Goal: Information Seeking & Learning: Learn about a topic

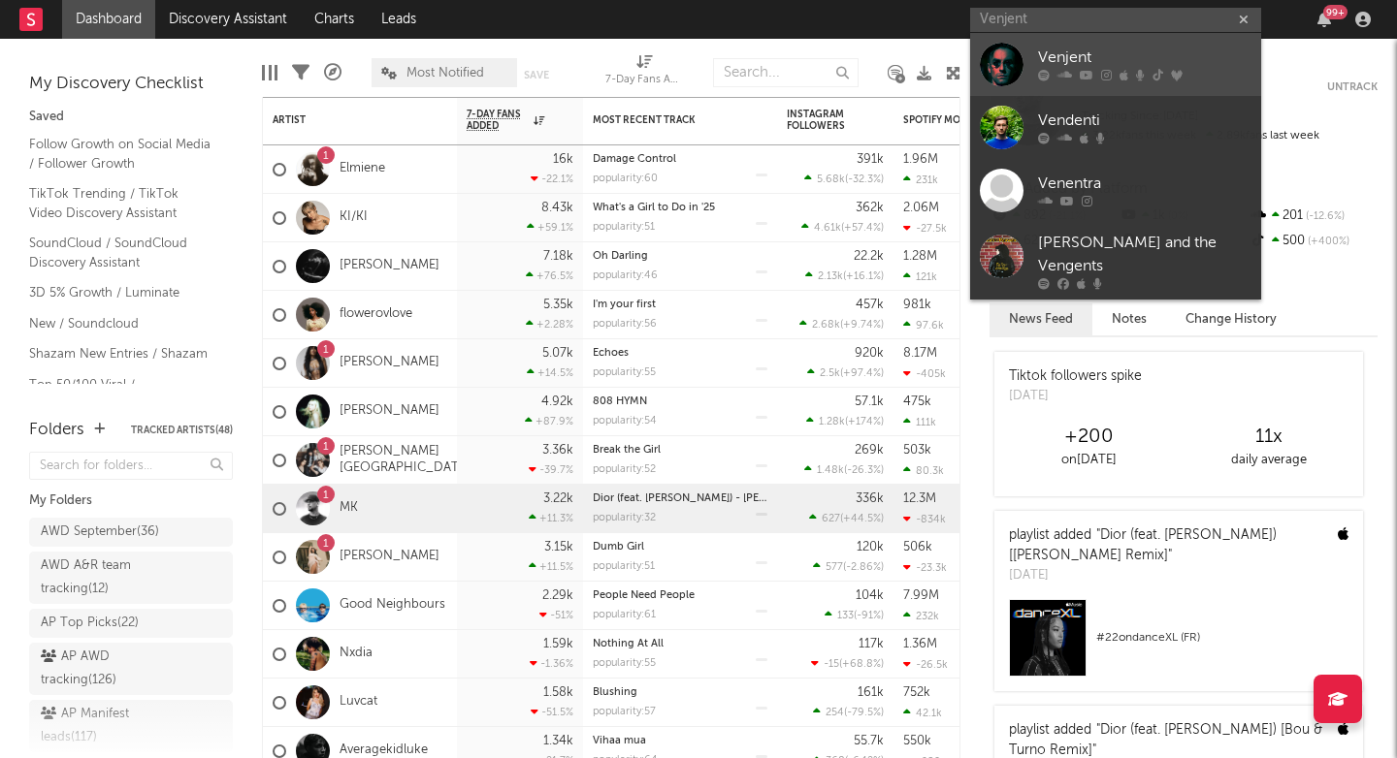
type input "Venjent"
click at [1075, 89] on link "Venjent" at bounding box center [1115, 64] width 291 height 63
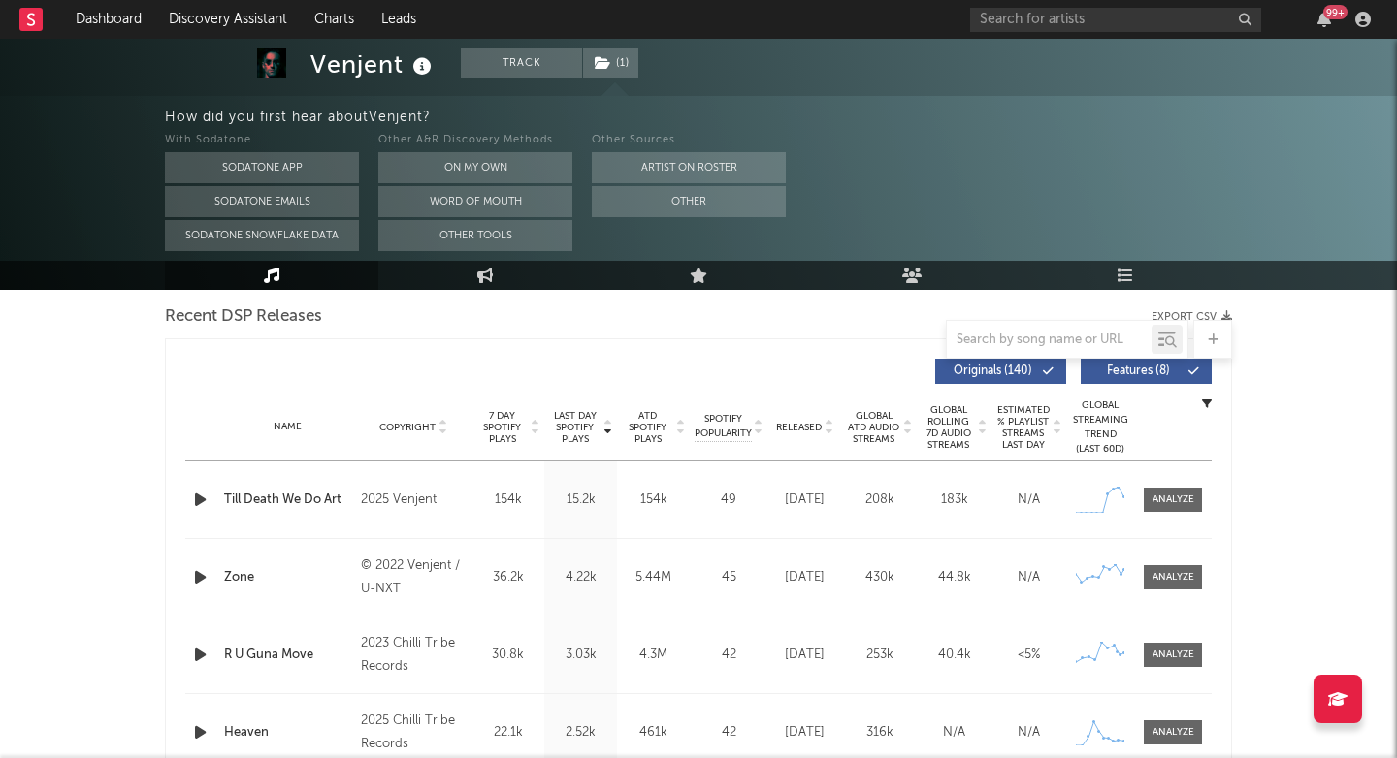
scroll to position [619, 0]
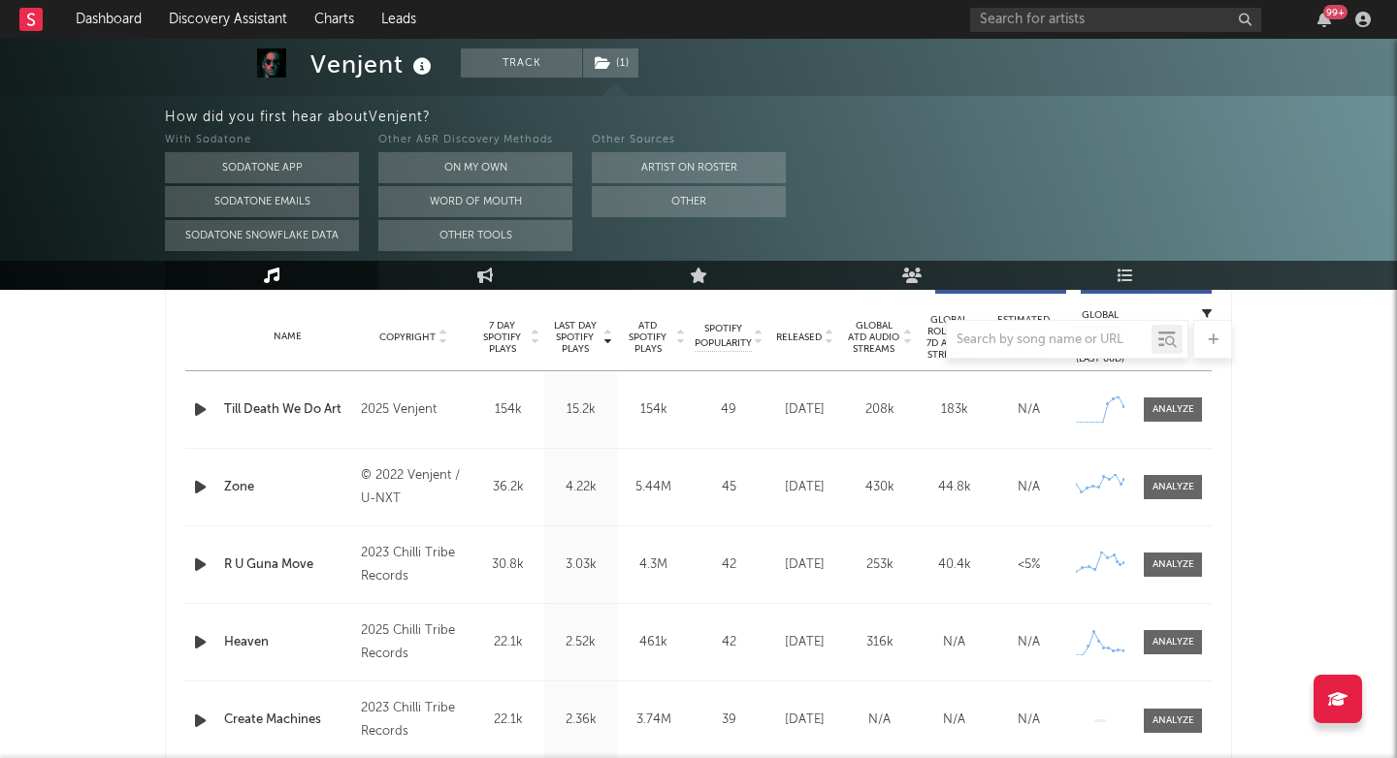
select select "6m"
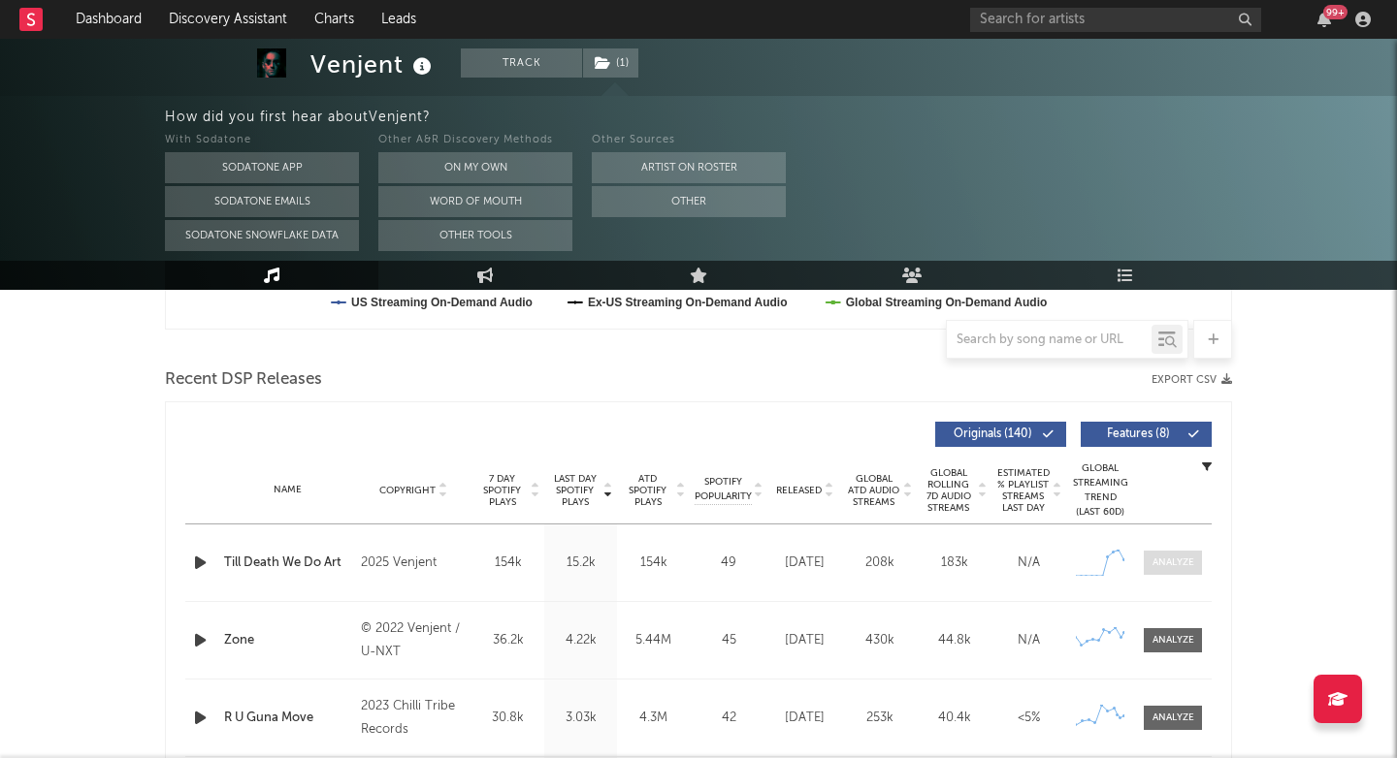
click at [1170, 558] on div at bounding box center [1173, 563] width 42 height 15
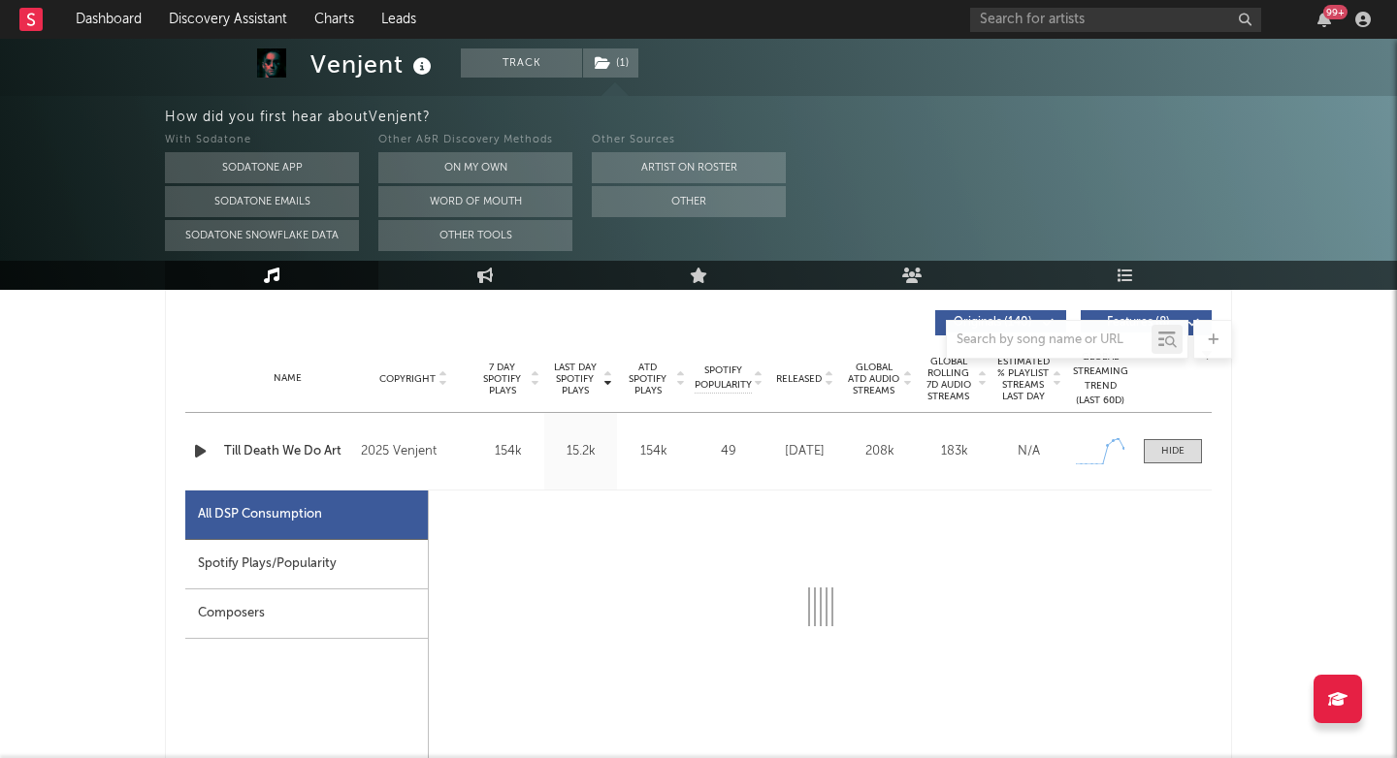
scroll to position [735, 0]
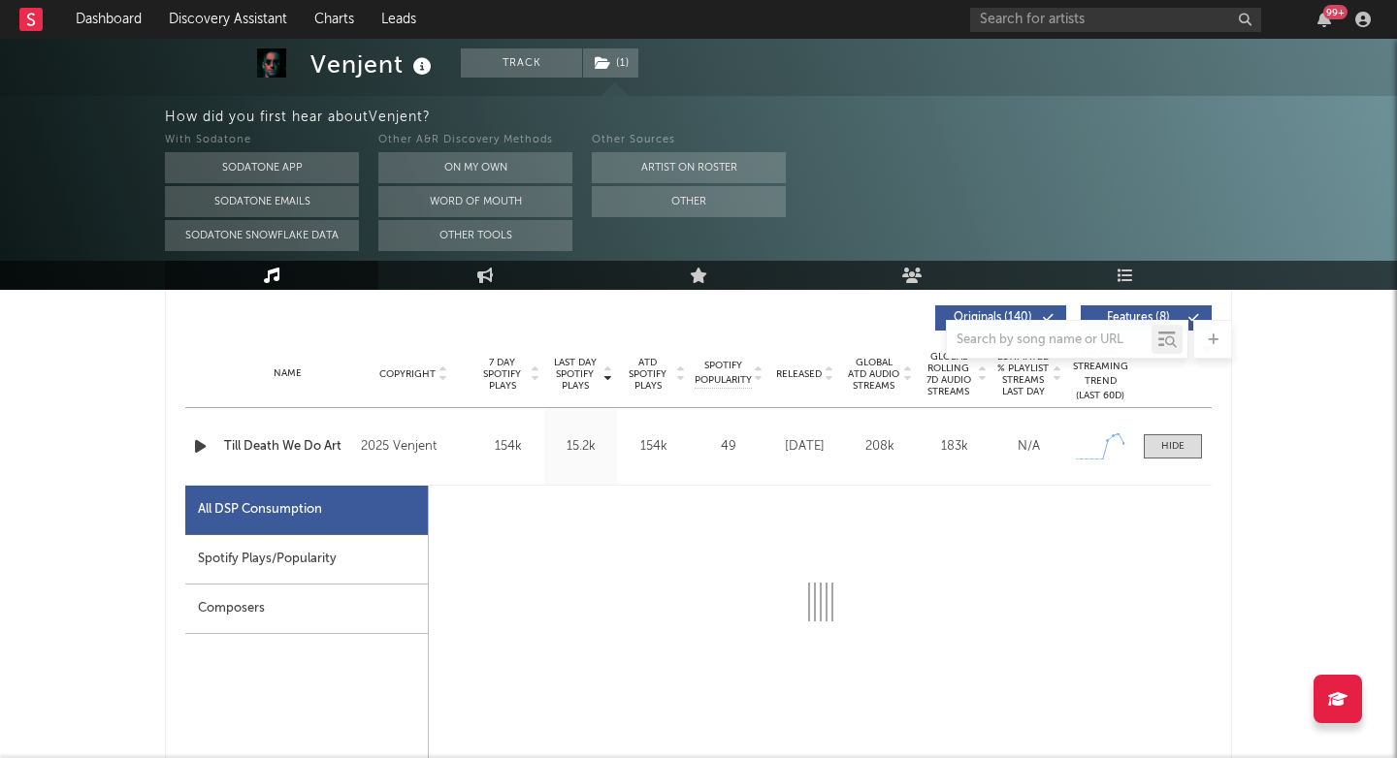
select select "1w"
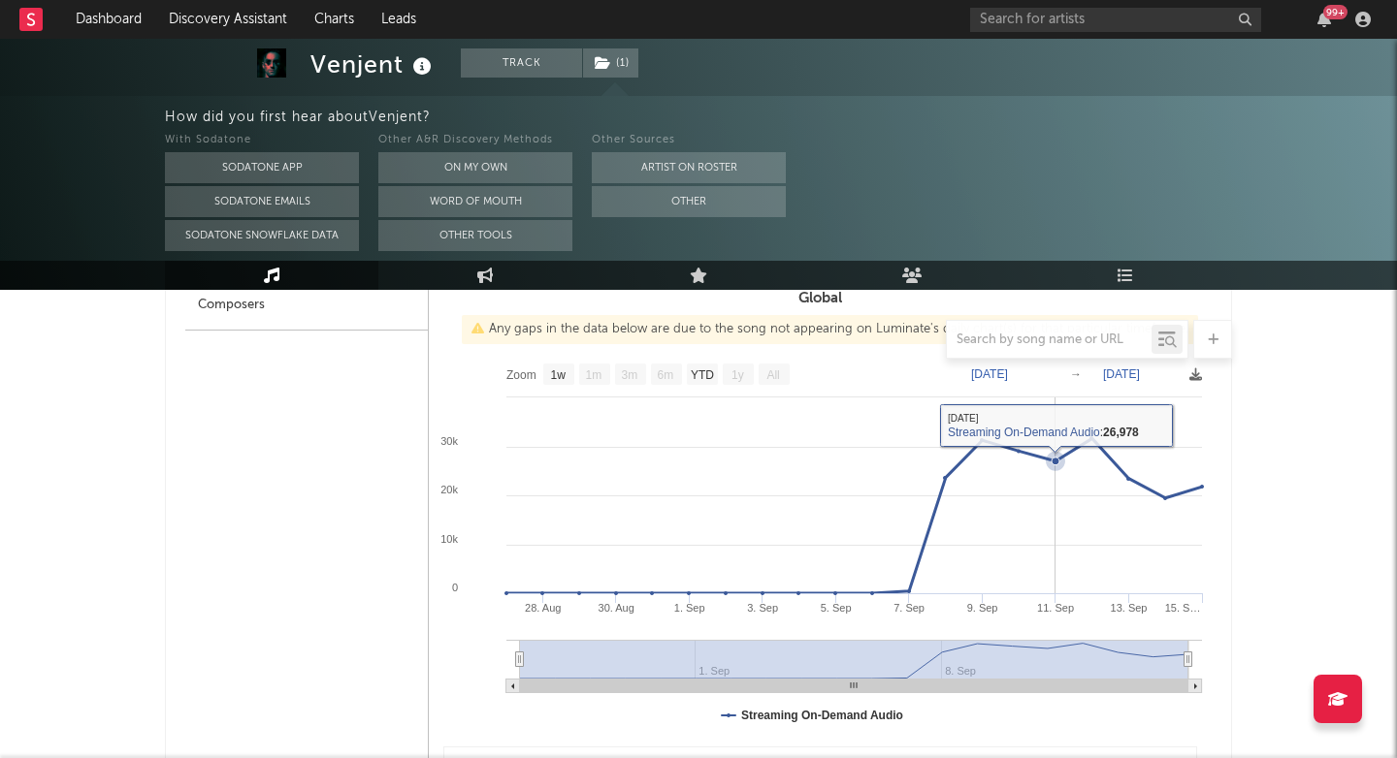
scroll to position [877, 0]
